Goal: Task Accomplishment & Management: Use online tool/utility

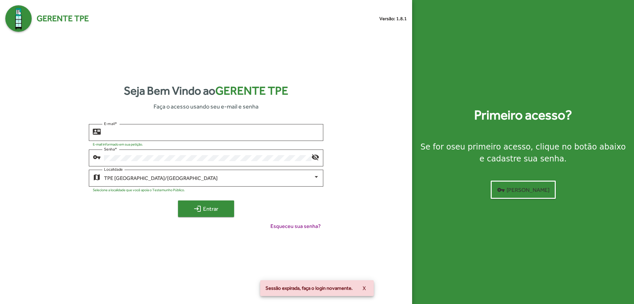
type input "**********"
click at [224, 213] on span "login Entrar" at bounding box center [206, 209] width 44 height 12
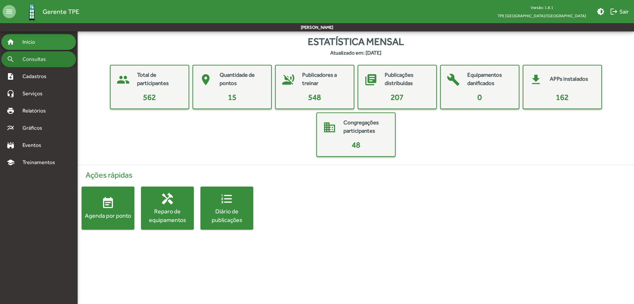
click at [34, 61] on span "Consultas" at bounding box center [37, 59] width 36 height 8
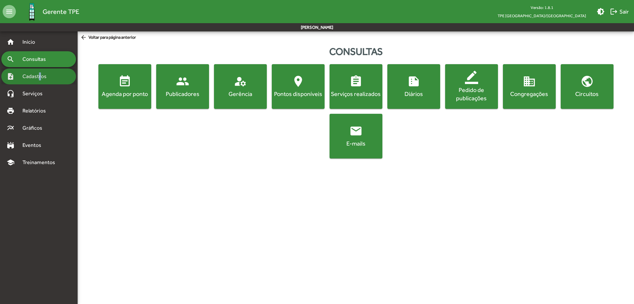
click at [41, 78] on span "Cadastros" at bounding box center [37, 76] width 37 height 8
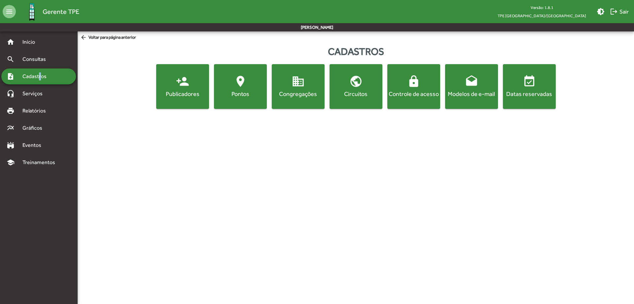
click at [288, 72] on button "domain Congregações" at bounding box center [298, 86] width 53 height 45
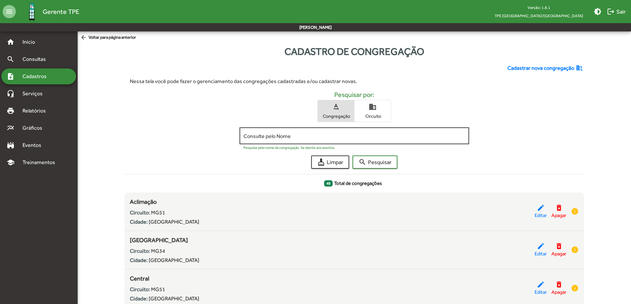
click at [275, 137] on input "Consulte pelo Nome" at bounding box center [355, 136] width 222 height 6
type input "******"
click at [379, 161] on span "search Pesquisar" at bounding box center [375, 162] width 33 height 12
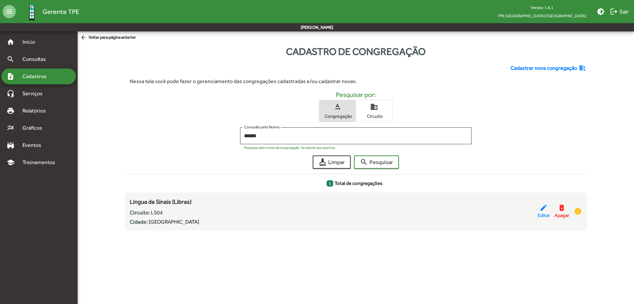
click at [35, 75] on span "Cadastros" at bounding box center [37, 76] width 37 height 8
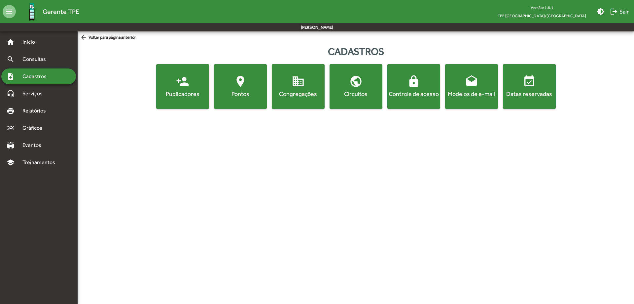
click at [182, 85] on mat-icon "person_add" at bounding box center [182, 81] width 13 height 13
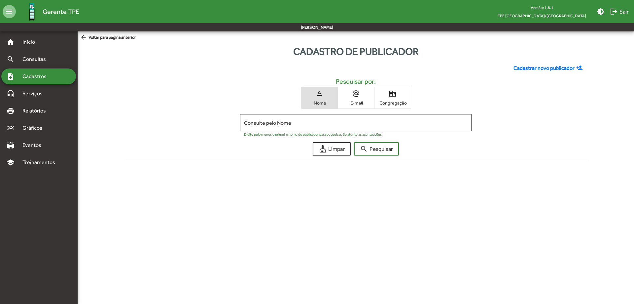
click at [393, 100] on span "Congregação" at bounding box center [392, 103] width 33 height 6
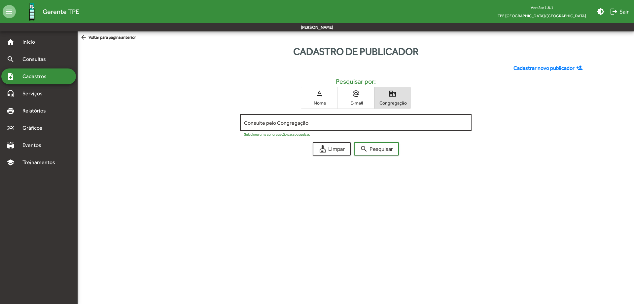
click at [312, 117] on div "Consulte pelo Congregação" at bounding box center [355, 122] width 223 height 18
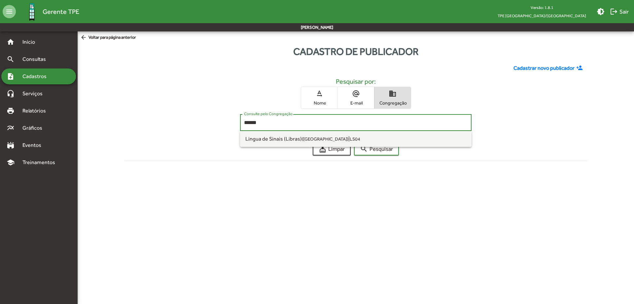
type input "******"
click at [354, 142] on button "search Pesquisar" at bounding box center [376, 148] width 45 height 13
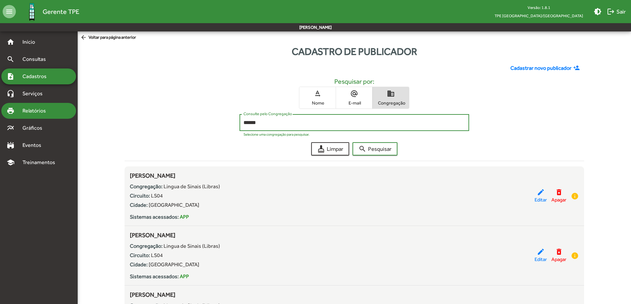
drag, startPoint x: 47, startPoint y: 110, endPoint x: 57, endPoint y: 115, distance: 11.4
click at [47, 111] on span "Relatórios" at bounding box center [37, 111] width 36 height 8
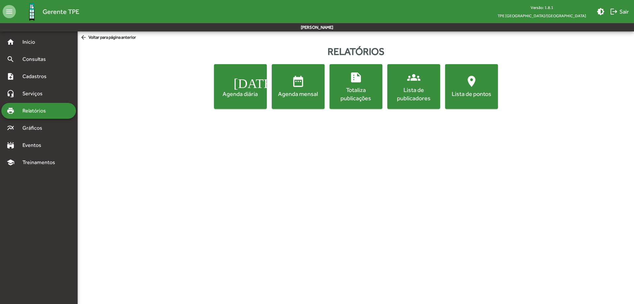
click at [421, 83] on span "groups Lista de publicadores" at bounding box center [414, 86] width 50 height 31
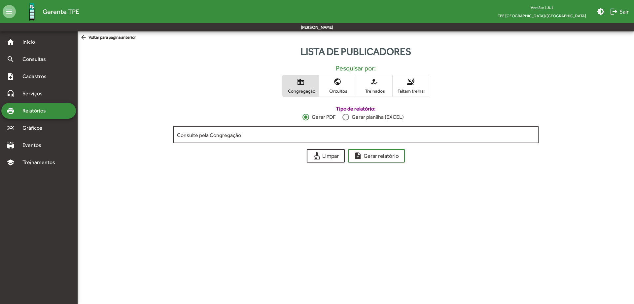
click at [287, 134] on input "Consulte pela Congregação" at bounding box center [356, 135] width 358 height 6
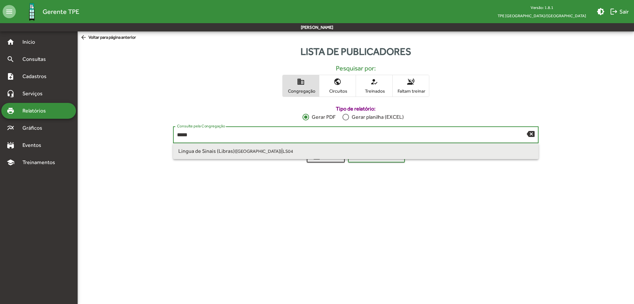
click at [283, 150] on small "LS04" at bounding box center [288, 150] width 11 height 5
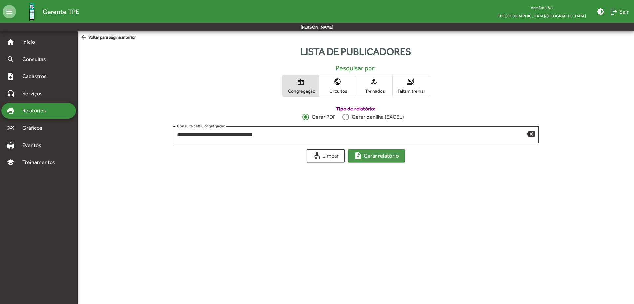
click at [388, 158] on span "note_add Gerar relatório" at bounding box center [376, 156] width 45 height 12
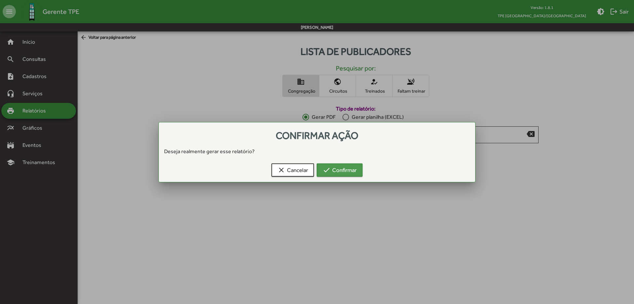
click at [349, 169] on span "check Confirmar" at bounding box center [340, 170] width 34 height 12
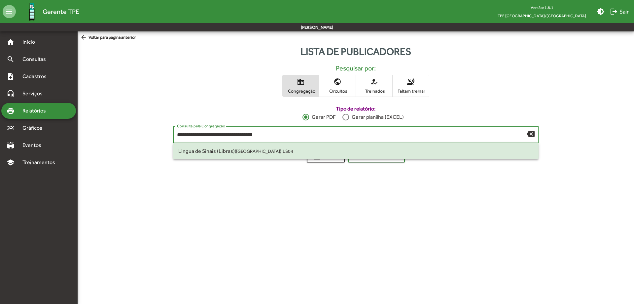
drag, startPoint x: 269, startPoint y: 132, endPoint x: 117, endPoint y: 162, distance: 155.2
click at [117, 162] on div "**********" at bounding box center [356, 129] width 565 height 65
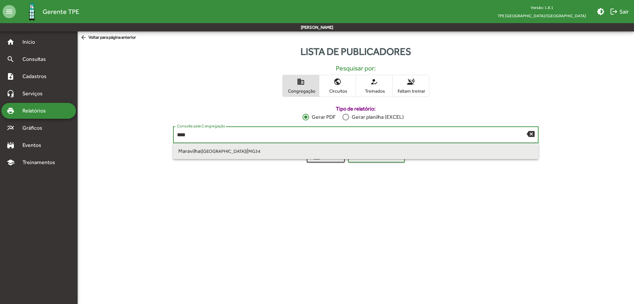
click at [209, 148] on span "Maravilha ([GEOGRAPHIC_DATA])" at bounding box center [212, 151] width 69 height 6
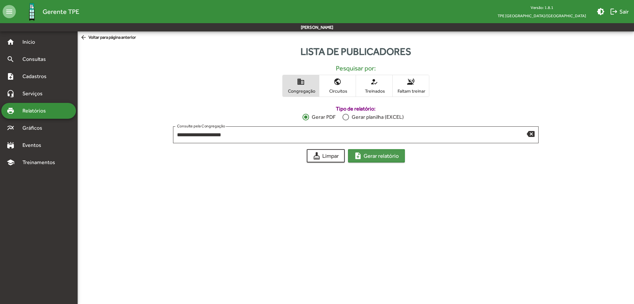
click at [365, 155] on span "note_add Gerar relatório" at bounding box center [376, 156] width 45 height 12
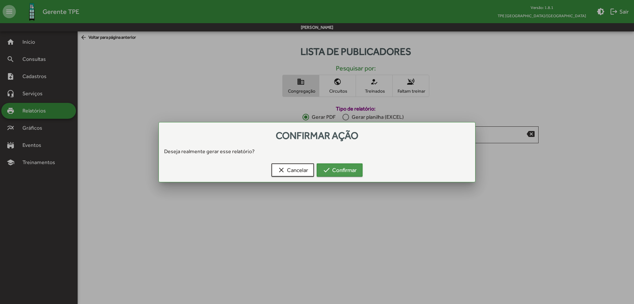
click at [354, 168] on span "check Confirmar" at bounding box center [340, 170] width 34 height 12
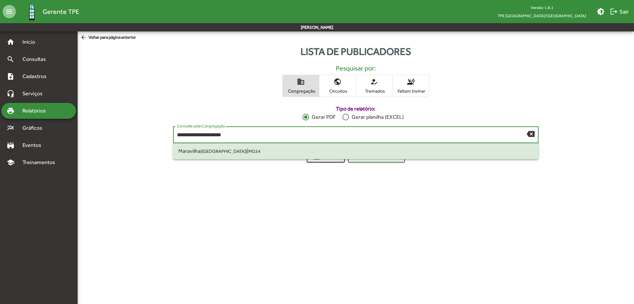
drag, startPoint x: 238, startPoint y: 134, endPoint x: 136, endPoint y: 135, distance: 101.8
click at [136, 135] on div "**********" at bounding box center [356, 129] width 565 height 65
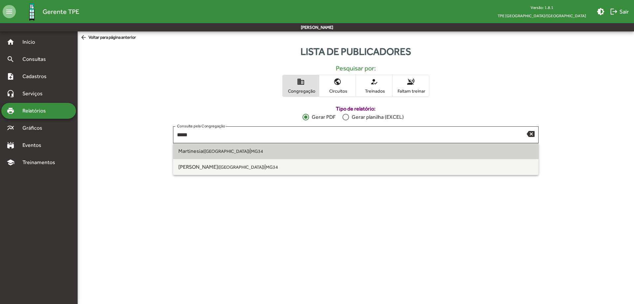
click at [251, 149] on small "MG34" at bounding box center [257, 150] width 12 height 5
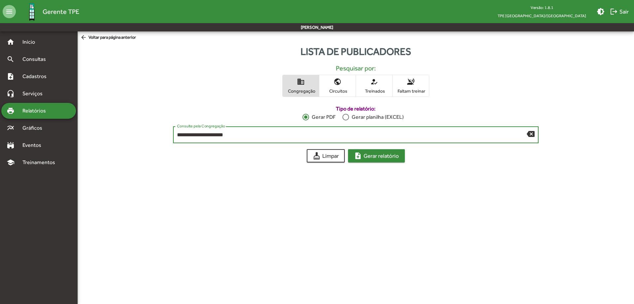
click at [378, 153] on span "note_add Gerar relatório" at bounding box center [376, 156] width 45 height 12
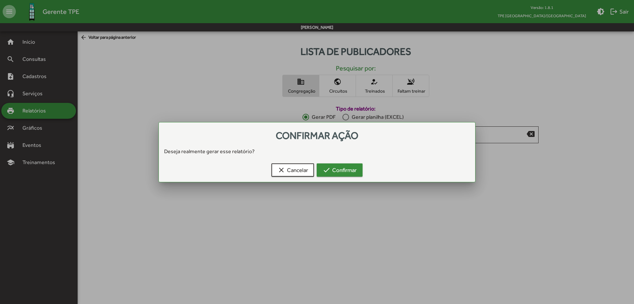
click at [344, 168] on span "check Confirmar" at bounding box center [340, 170] width 34 height 12
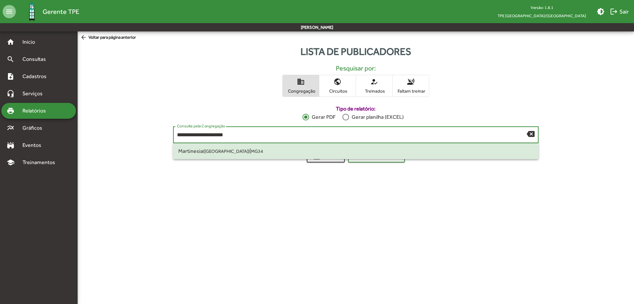
drag, startPoint x: 251, startPoint y: 133, endPoint x: 143, endPoint y: 133, distance: 108.7
click at [143, 133] on div "**********" at bounding box center [356, 129] width 565 height 65
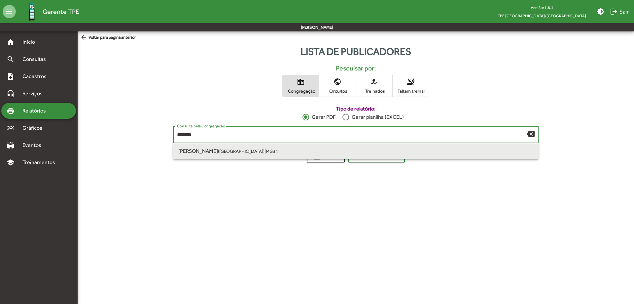
click at [243, 152] on span "Martins ([GEOGRAPHIC_DATA]) | MG34" at bounding box center [355, 151] width 355 height 16
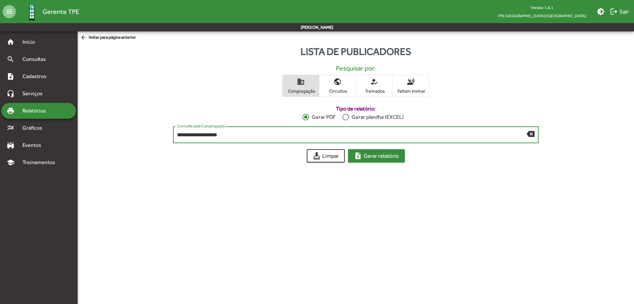
click at [375, 158] on span "note_add Gerar relatório" at bounding box center [376, 156] width 45 height 12
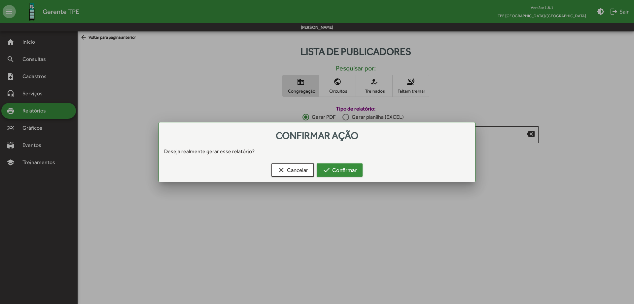
click at [350, 170] on span "check Confirmar" at bounding box center [340, 170] width 34 height 12
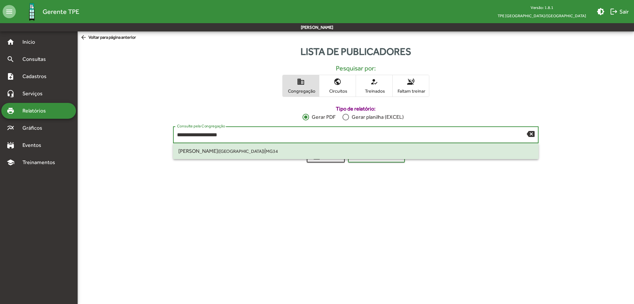
drag, startPoint x: 231, startPoint y: 135, endPoint x: 143, endPoint y: 135, distance: 87.6
click at [143, 135] on div "**********" at bounding box center [356, 129] width 565 height 65
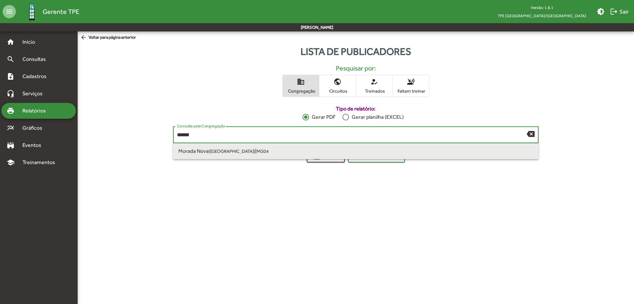
click at [234, 145] on span "Morada Nova ([GEOGRAPHIC_DATA]) | MG04" at bounding box center [355, 151] width 355 height 16
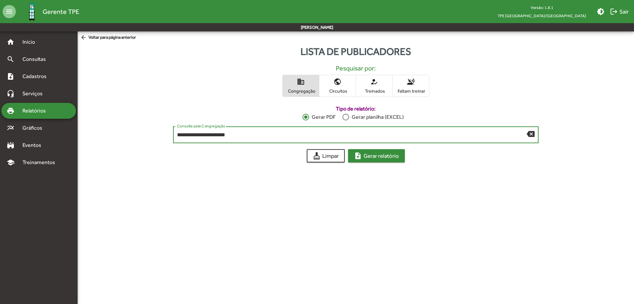
click at [354, 158] on mat-icon "note_add" at bounding box center [358, 156] width 8 height 8
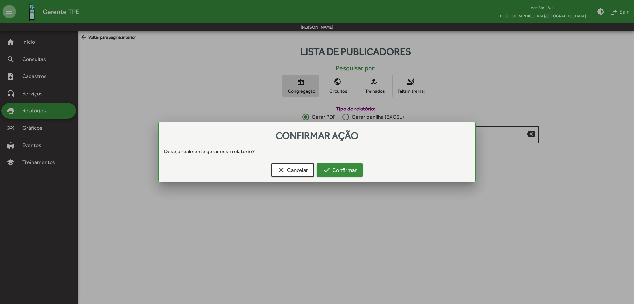
click at [347, 169] on span "check Confirmar" at bounding box center [340, 170] width 34 height 12
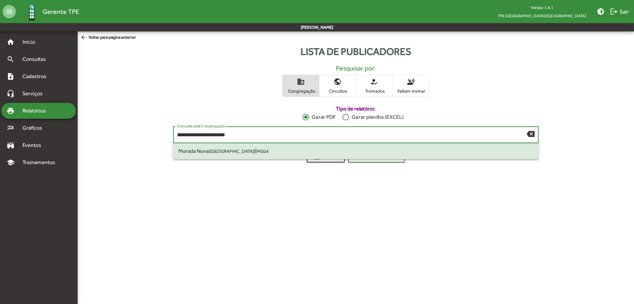
drag, startPoint x: 248, startPoint y: 134, endPoint x: 113, endPoint y: 148, distance: 135.9
click at [113, 148] on div "**********" at bounding box center [356, 129] width 565 height 65
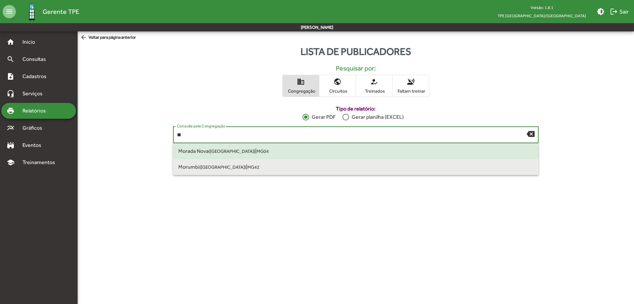
click at [192, 168] on span "Morumbi ([GEOGRAPHIC_DATA])" at bounding box center [212, 167] width 68 height 6
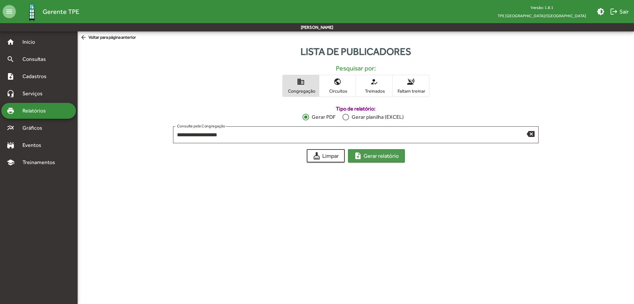
click at [364, 156] on span "note_add Gerar relatório" at bounding box center [376, 156] width 45 height 12
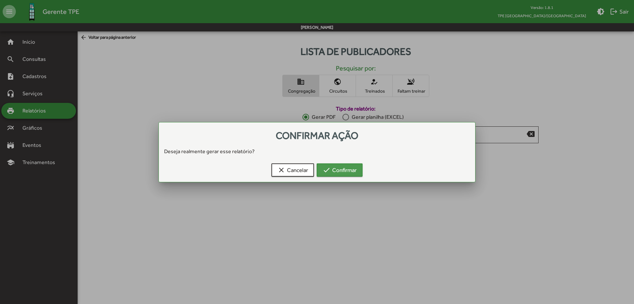
click at [331, 165] on span "check Confirmar" at bounding box center [340, 170] width 34 height 12
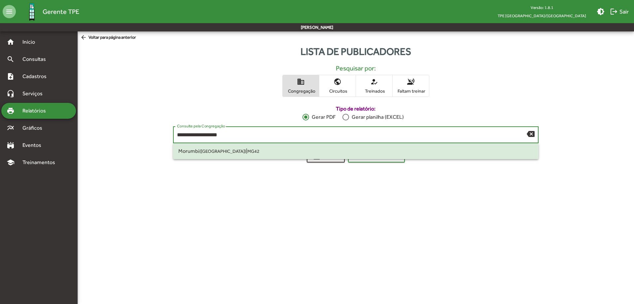
drag, startPoint x: 238, startPoint y: 137, endPoint x: 146, endPoint y: 138, distance: 91.5
click at [146, 139] on div "**********" at bounding box center [356, 129] width 565 height 65
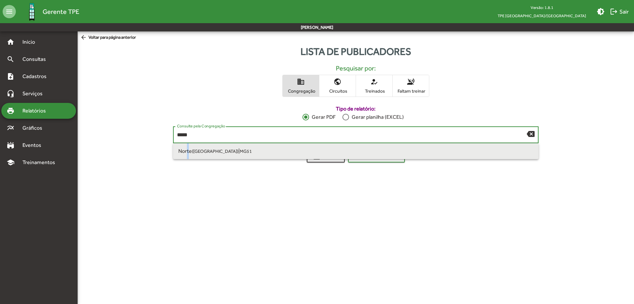
click at [188, 152] on span "Norte ([GEOGRAPHIC_DATA])" at bounding box center [208, 151] width 60 height 6
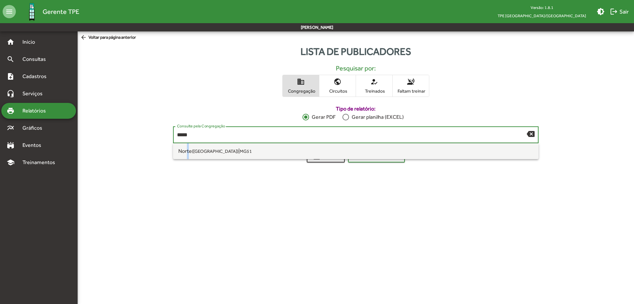
type input "**********"
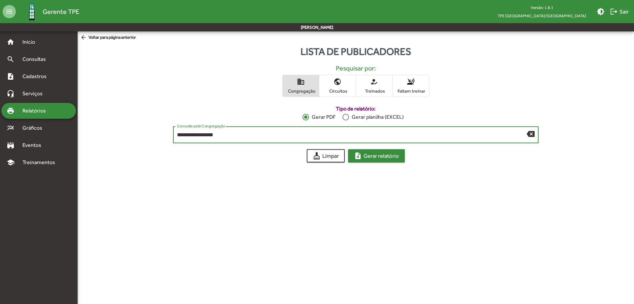
click at [369, 152] on span "note_add Gerar relatório" at bounding box center [376, 156] width 45 height 12
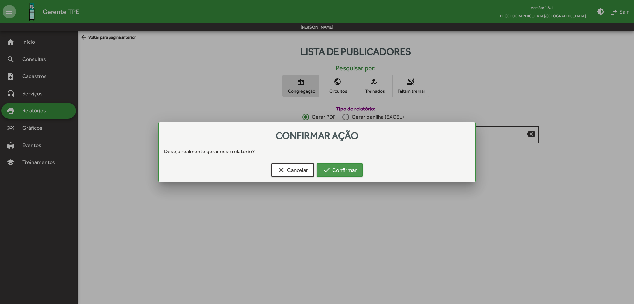
click at [339, 170] on span "check Confirmar" at bounding box center [340, 170] width 34 height 12
